Goal: Go to known website: Access a specific website the user already knows

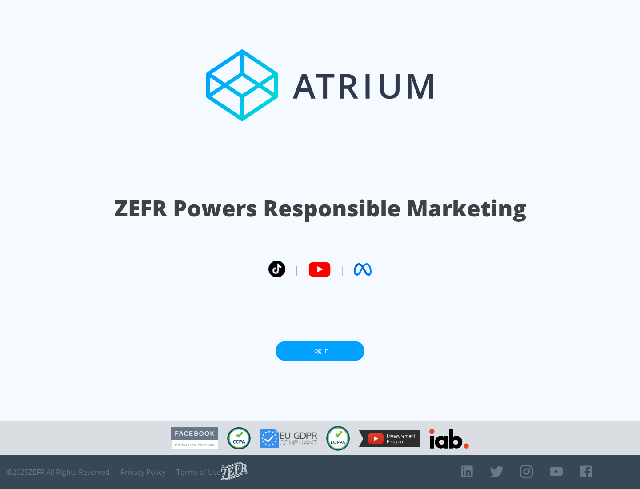
click at [320, 350] on link "Log In" at bounding box center [319, 351] width 89 height 20
